Goal: Complete application form

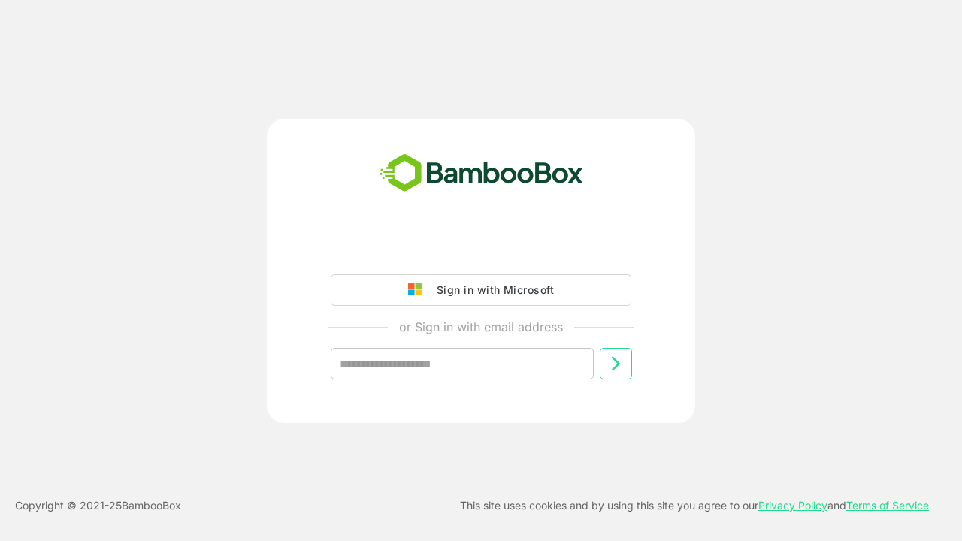
type input "**********"
click at [615, 364] on icon at bounding box center [615, 364] width 18 height 18
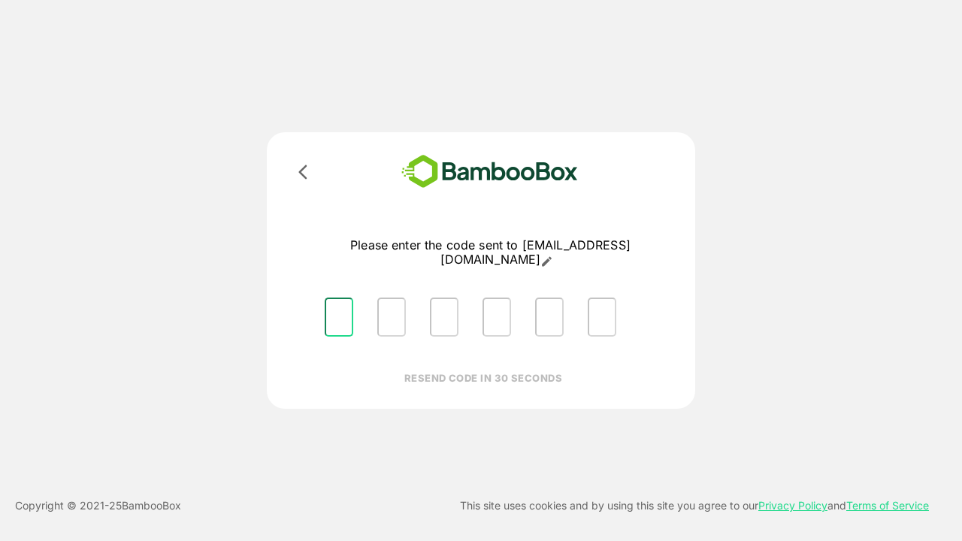
type input "*"
